Goal: Task Accomplishment & Management: Complete application form

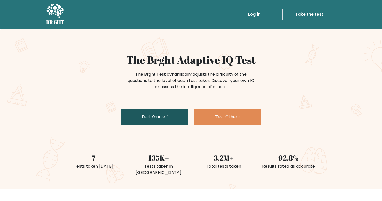
click at [136, 117] on link "Test Yourself" at bounding box center [155, 117] width 68 height 17
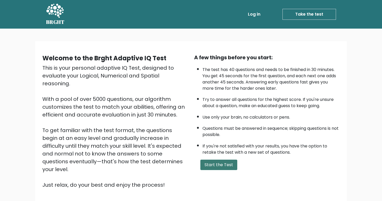
click at [203, 170] on button "Start the Test" at bounding box center [218, 165] width 37 height 10
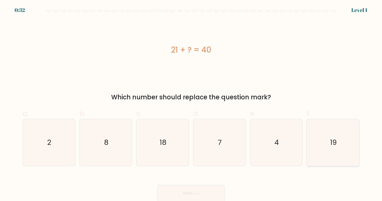
click at [337, 156] on icon "19" at bounding box center [333, 142] width 47 height 47
click at [191, 104] on input "f. 19" at bounding box center [191, 102] width 0 height 3
radio input "true"
click at [215, 194] on button "Next" at bounding box center [191, 193] width 68 height 17
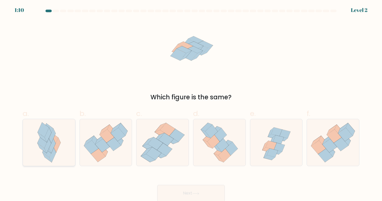
click at [55, 143] on icon at bounding box center [49, 142] width 31 height 47
click at [191, 104] on input "a." at bounding box center [191, 102] width 0 height 3
radio input "true"
click at [267, 162] on icon at bounding box center [276, 142] width 49 height 47
click at [191, 104] on input "e." at bounding box center [191, 102] width 0 height 3
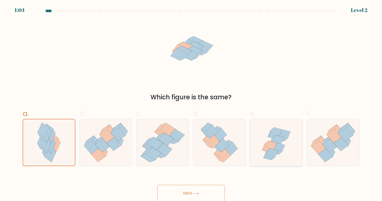
radio input "true"
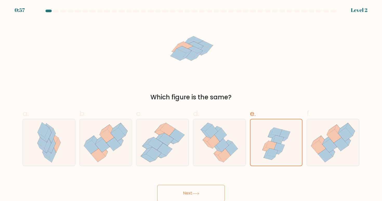
click at [183, 191] on button "Next" at bounding box center [191, 193] width 68 height 17
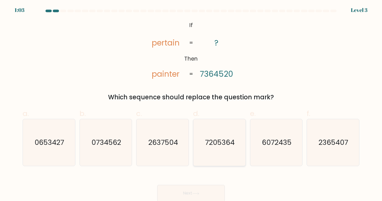
click at [222, 147] on text "7205364" at bounding box center [220, 143] width 30 height 10
click at [191, 104] on input "d. 7205364" at bounding box center [191, 102] width 0 height 3
radio input "true"
click at [190, 192] on button "Next" at bounding box center [191, 193] width 68 height 17
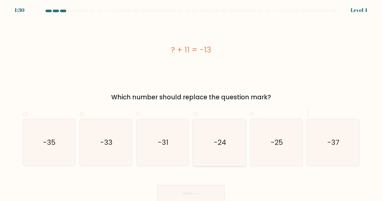
click at [225, 149] on icon "-24" at bounding box center [219, 142] width 47 height 47
click at [191, 104] on input "d. -24" at bounding box center [191, 102] width 0 height 3
radio input "true"
click at [188, 191] on button "Next" at bounding box center [191, 193] width 68 height 17
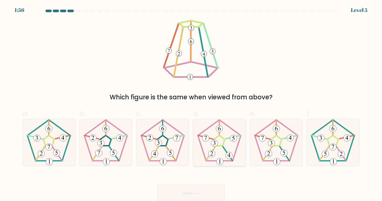
click at [224, 136] on icon at bounding box center [219, 142] width 47 height 47
click at [191, 104] on input "d." at bounding box center [191, 102] width 0 height 3
radio input "true"
click at [190, 197] on button "Next" at bounding box center [191, 193] width 68 height 17
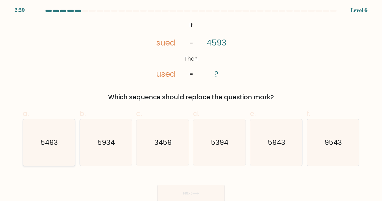
click at [45, 148] on icon "5493" at bounding box center [48, 142] width 47 height 47
click at [191, 104] on input "a. 5493" at bounding box center [191, 102] width 0 height 3
radio input "true"
click at [173, 192] on button "Next" at bounding box center [191, 193] width 68 height 17
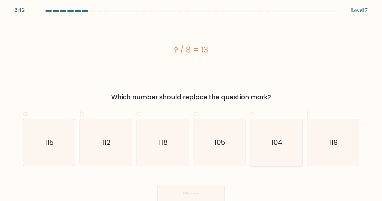
click at [276, 141] on text "104" at bounding box center [276, 143] width 11 height 10
click at [191, 104] on input "e. 104" at bounding box center [191, 102] width 0 height 3
radio input "true"
click at [197, 190] on button "Next" at bounding box center [191, 193] width 68 height 17
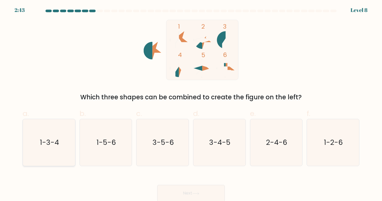
click at [56, 157] on icon "1-3-4" at bounding box center [48, 142] width 47 height 47
click at [191, 104] on input "a. 1-3-4" at bounding box center [191, 102] width 0 height 3
radio input "true"
click at [182, 190] on button "Next" at bounding box center [191, 193] width 68 height 17
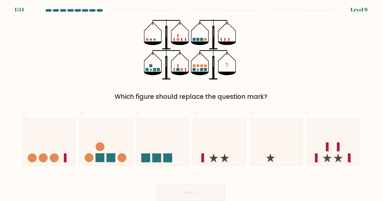
scroll to position [1, 0]
click at [222, 156] on icon at bounding box center [219, 141] width 52 height 43
click at [191, 103] on input "d." at bounding box center [191, 101] width 0 height 3
radio input "true"
click at [105, 163] on icon at bounding box center [106, 141] width 52 height 43
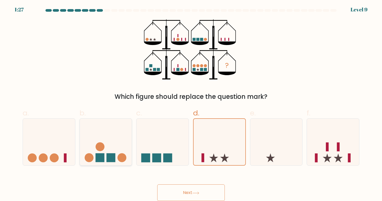
click at [191, 103] on input "b." at bounding box center [191, 101] width 0 height 3
radio input "true"
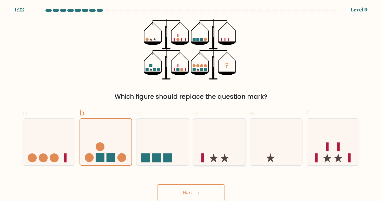
click at [230, 162] on icon at bounding box center [219, 141] width 52 height 43
click at [191, 103] on input "d." at bounding box center [191, 101] width 0 height 3
radio input "true"
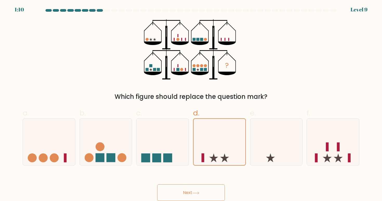
click at [199, 192] on icon at bounding box center [195, 193] width 7 height 3
click at [203, 192] on button "Next" at bounding box center [191, 192] width 68 height 17
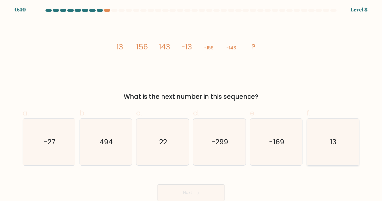
click at [315, 154] on icon "13" at bounding box center [333, 142] width 47 height 47
click at [191, 103] on input "f. 13" at bounding box center [191, 101] width 0 height 3
radio input "true"
click at [204, 194] on button "Next" at bounding box center [191, 192] width 68 height 17
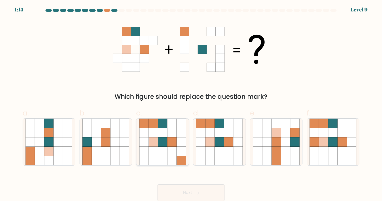
click at [162, 162] on icon at bounding box center [162, 160] width 9 height 9
click at [191, 103] on input "c." at bounding box center [191, 101] width 0 height 3
radio input "true"
click at [175, 190] on button "Next" at bounding box center [191, 192] width 68 height 17
